Goal: Information Seeking & Learning: Learn about a topic

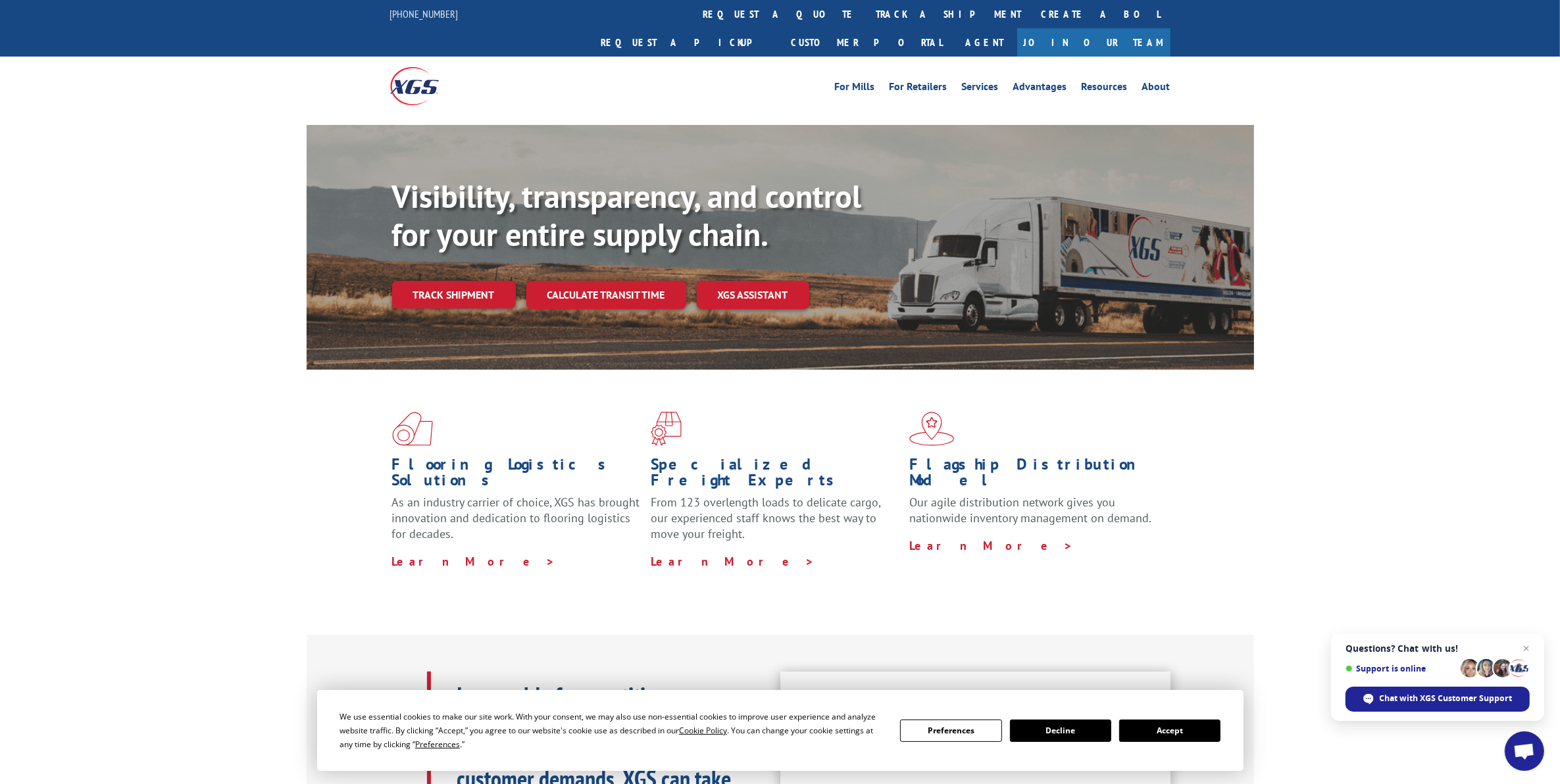
click at [1148, 76] on ul "For [PERSON_NAME] For Retailers Services Advantages Resources About" at bounding box center [1003, 86] width 350 height 20
click at [1156, 81] on link "About" at bounding box center [1156, 89] width 28 height 15
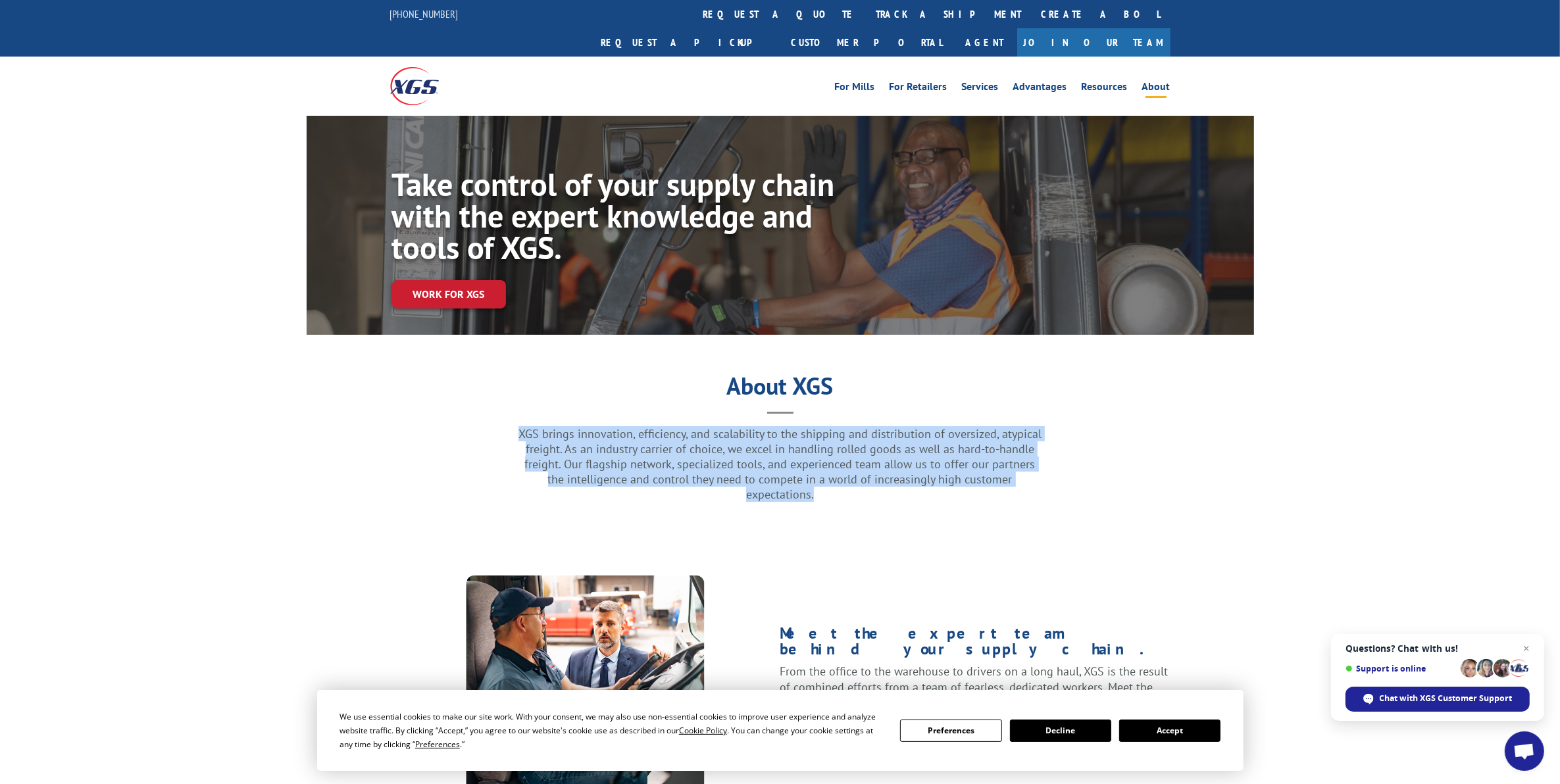
drag, startPoint x: 1043, startPoint y: 451, endPoint x: 509, endPoint y: 399, distance: 536.5
copy p "XGS brings innovation, efficiency, and scalability to the shipping and distribu…"
